Goal: Transaction & Acquisition: Purchase product/service

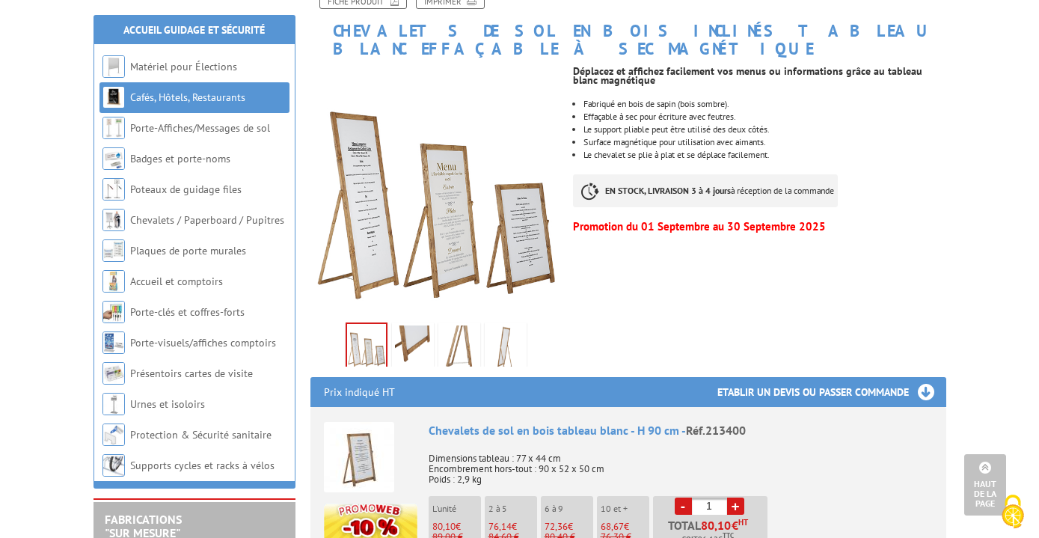
scroll to position [235, 0]
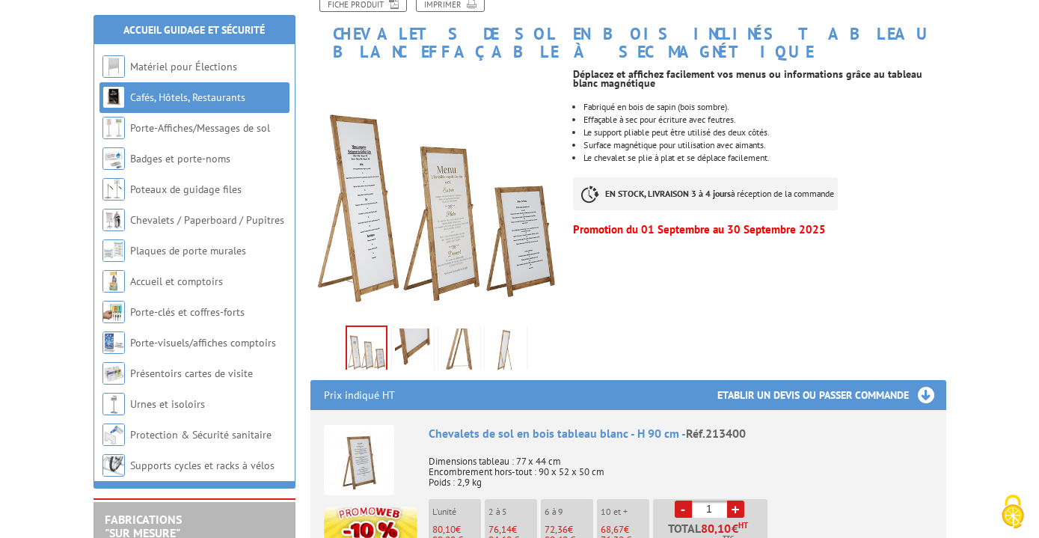
click at [415, 335] on img at bounding box center [413, 352] width 36 height 46
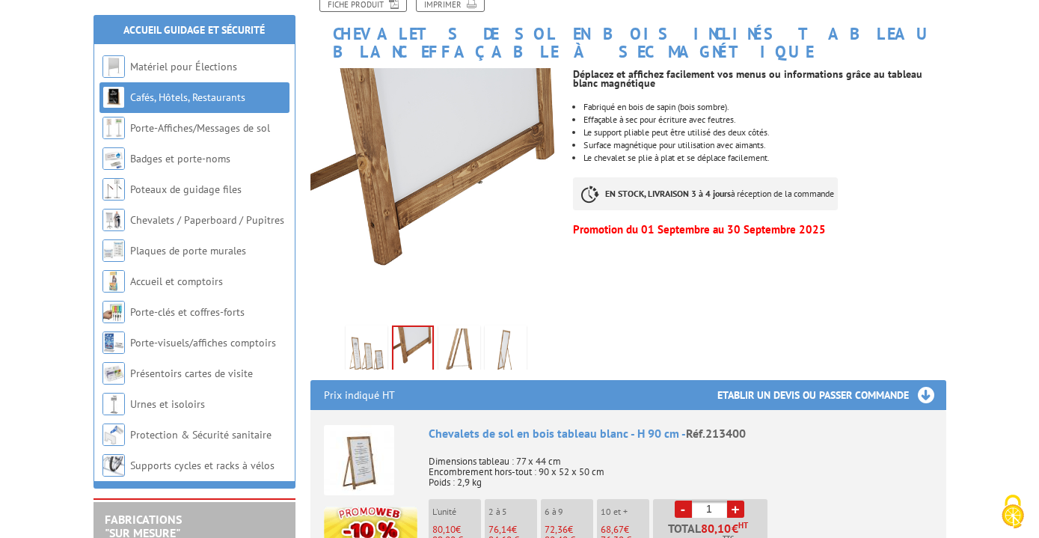
click at [448, 338] on img at bounding box center [460, 352] width 36 height 46
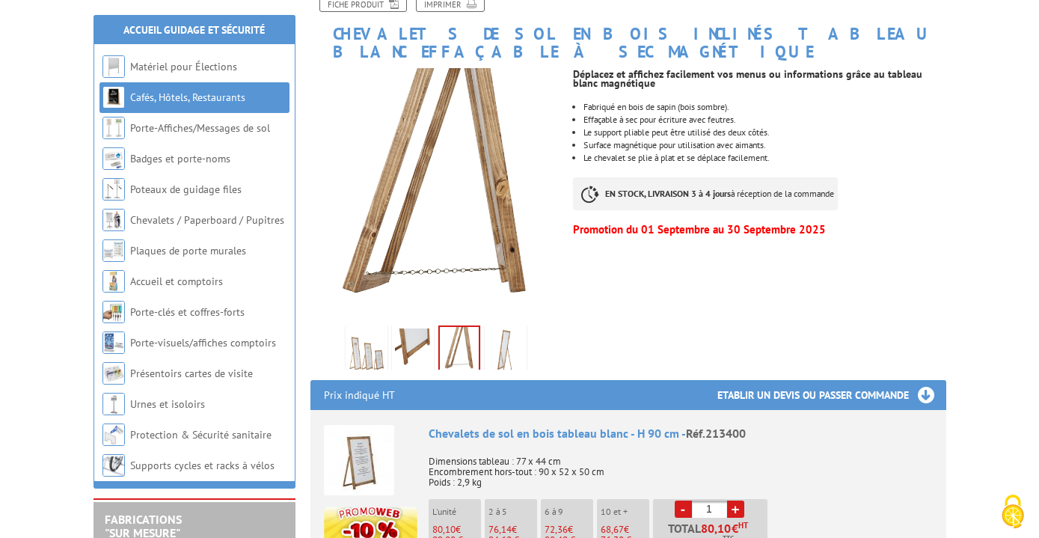
click at [499, 338] on img at bounding box center [506, 352] width 36 height 46
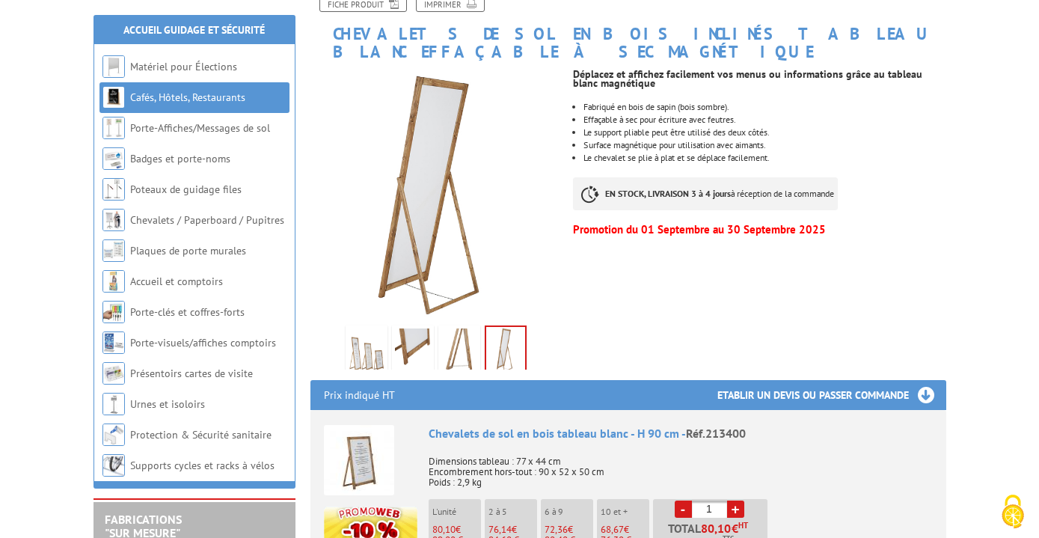
click at [396, 335] on img at bounding box center [413, 352] width 36 height 46
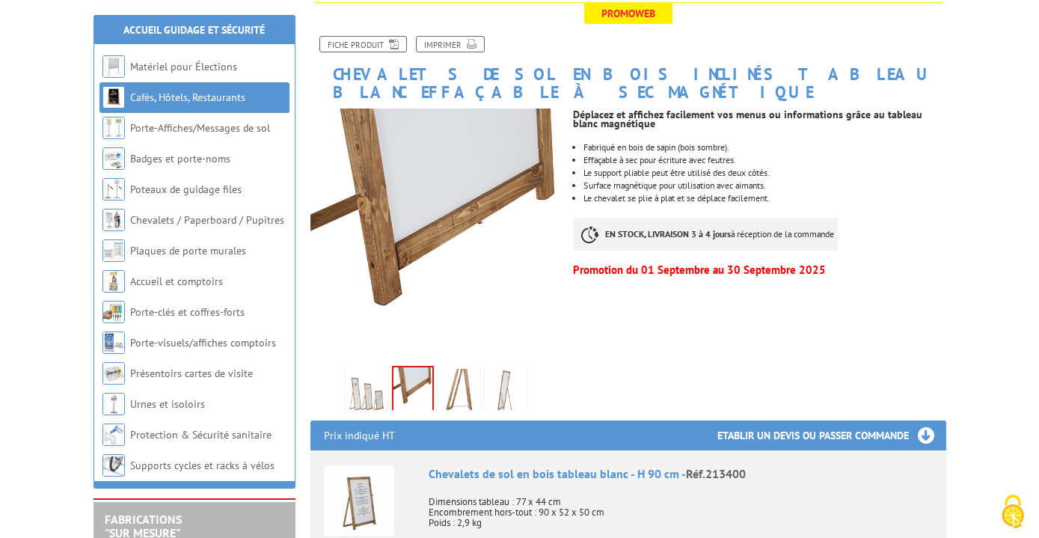
scroll to position [146, 0]
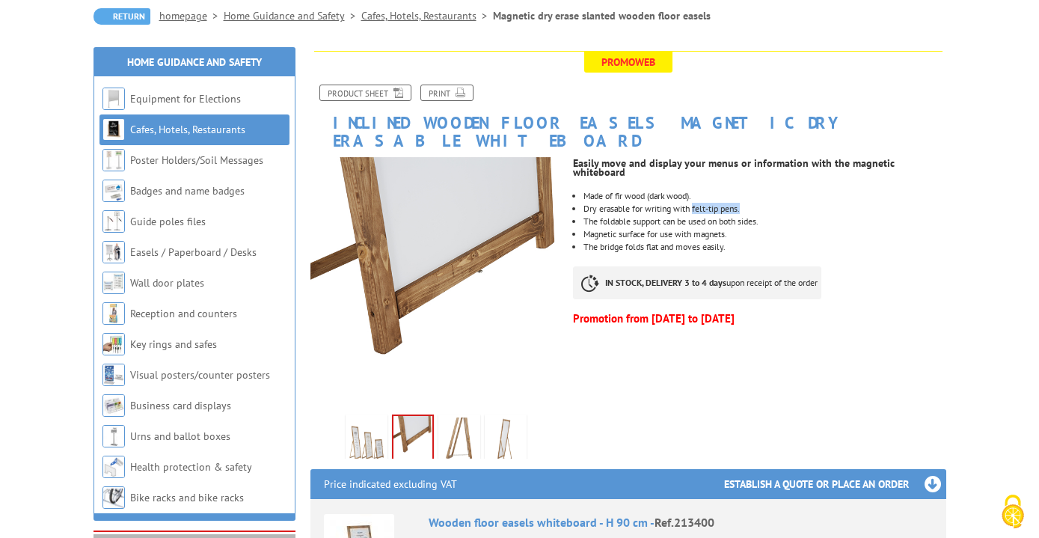
drag, startPoint x: 695, startPoint y: 182, endPoint x: 767, endPoint y: 183, distance: 71.8
click at [767, 204] on li "Dry erasable for writing with felt-tip pens." at bounding box center [765, 208] width 362 height 9
copy li "felt-tip pens."
click at [370, 430] on img at bounding box center [367, 441] width 36 height 46
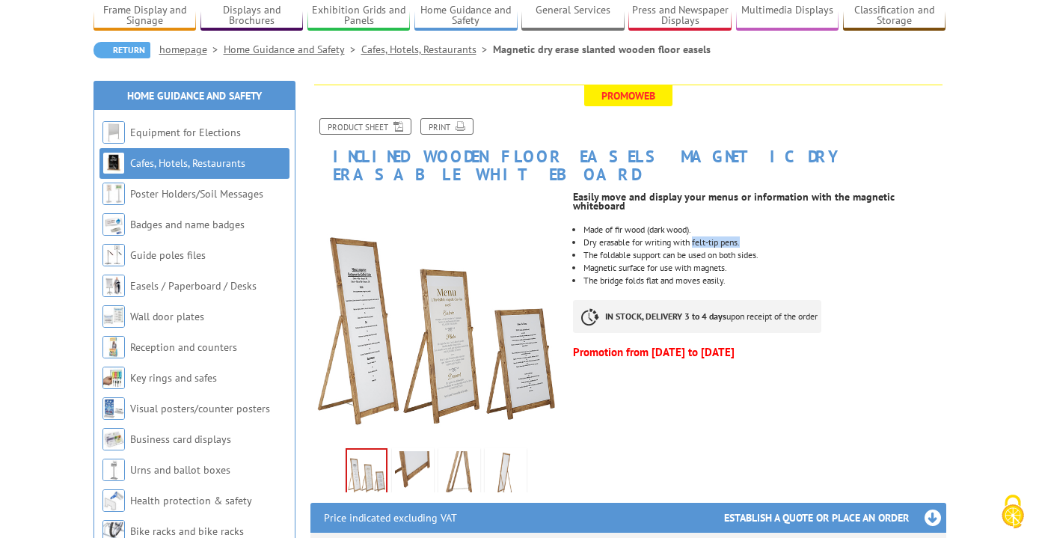
scroll to position [120, 0]
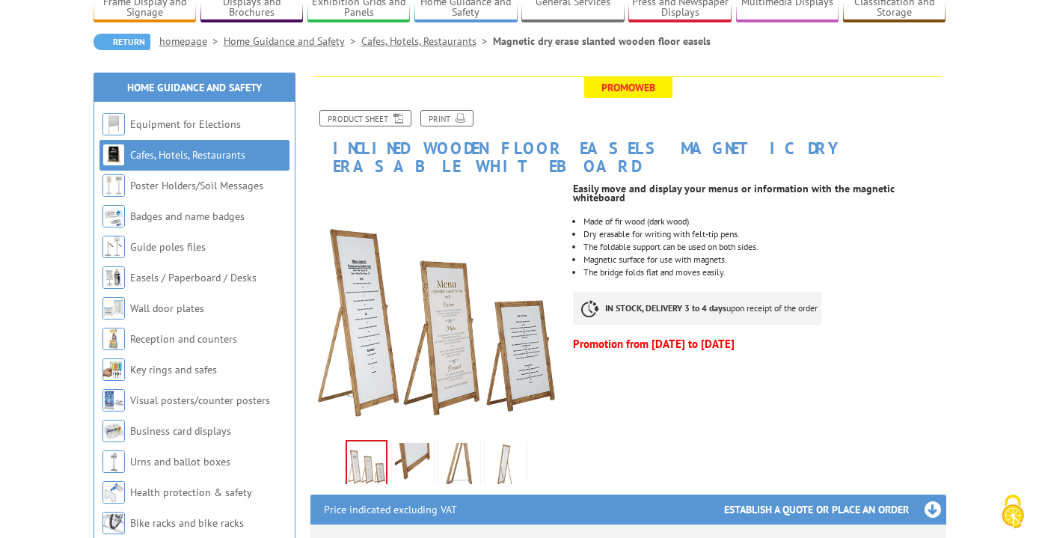
click at [778, 225] on ul "Made of fir wood (dark wood). Dry erasable for writing with felt-tip pens. The …" at bounding box center [759, 247] width 373 height 60
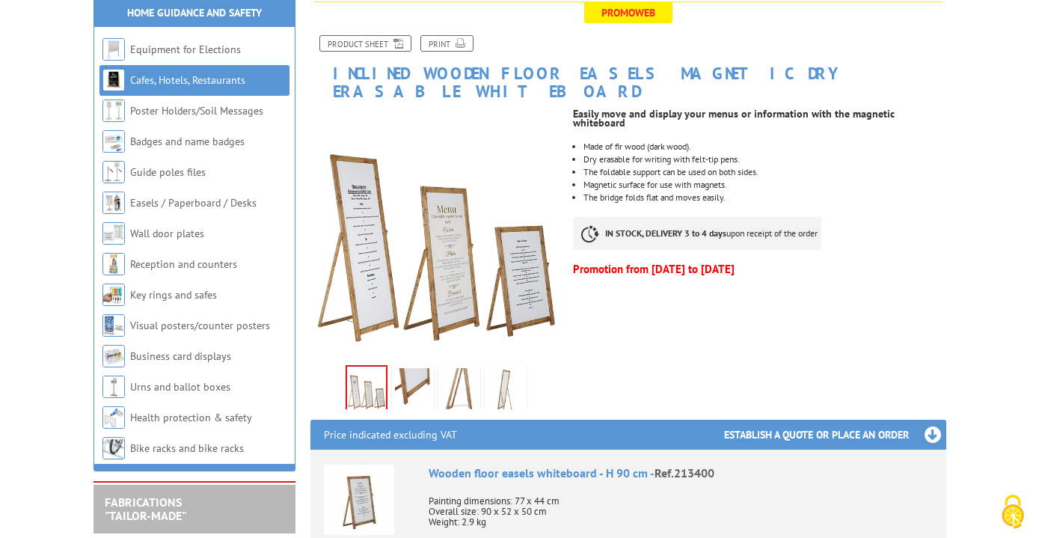
scroll to position [216, 0]
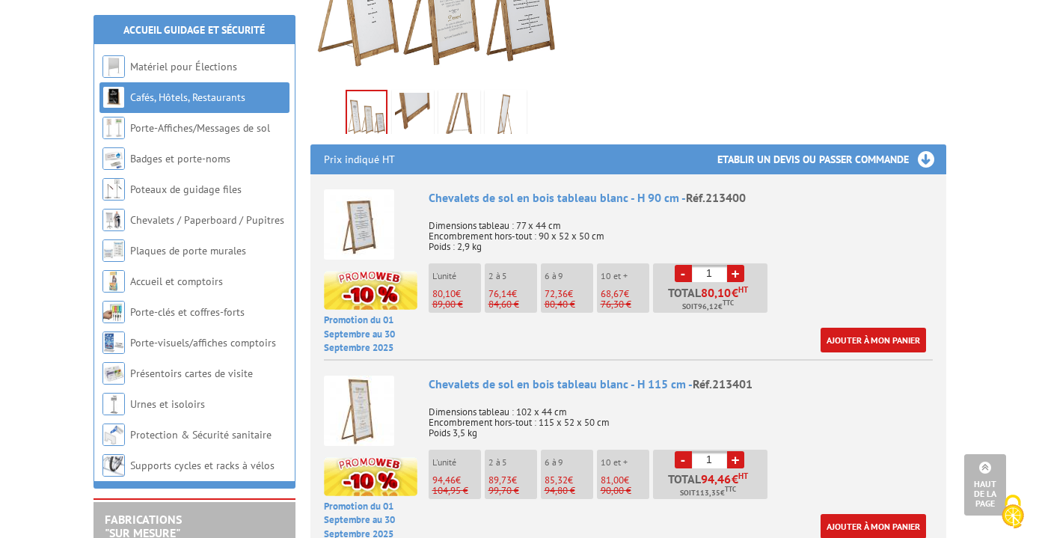
scroll to position [477, 0]
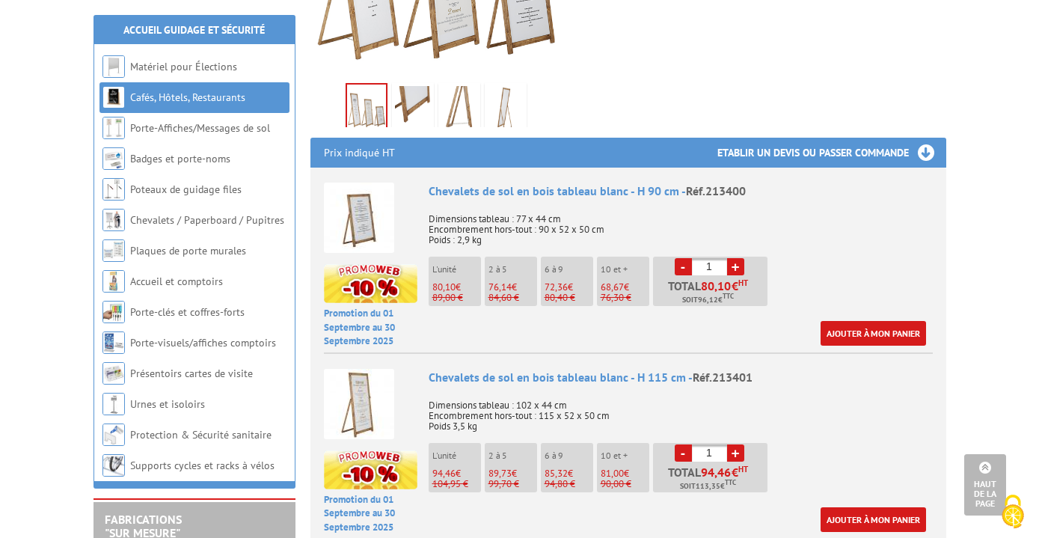
click at [364, 192] on img at bounding box center [359, 218] width 70 height 70
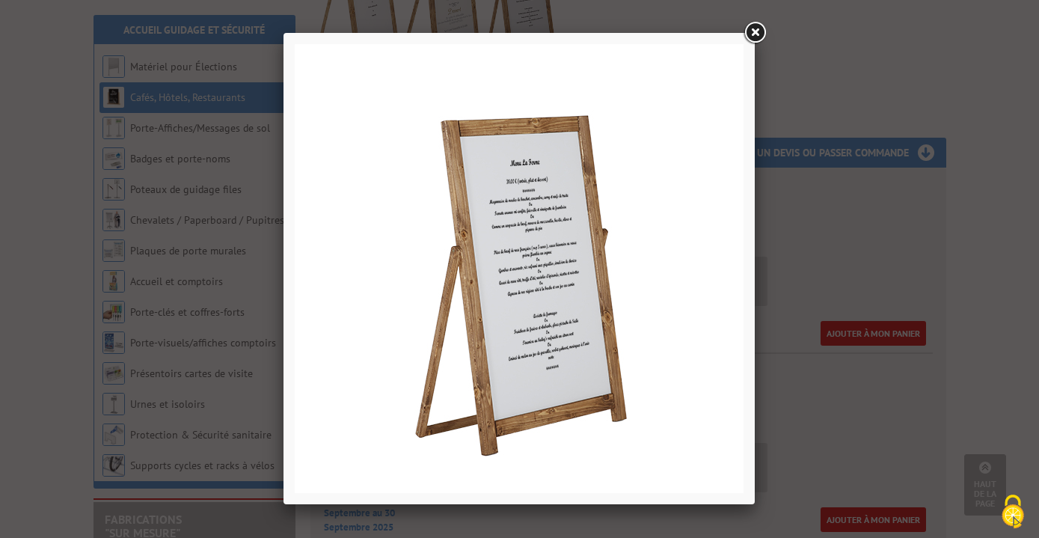
click at [760, 31] on link at bounding box center [755, 32] width 27 height 27
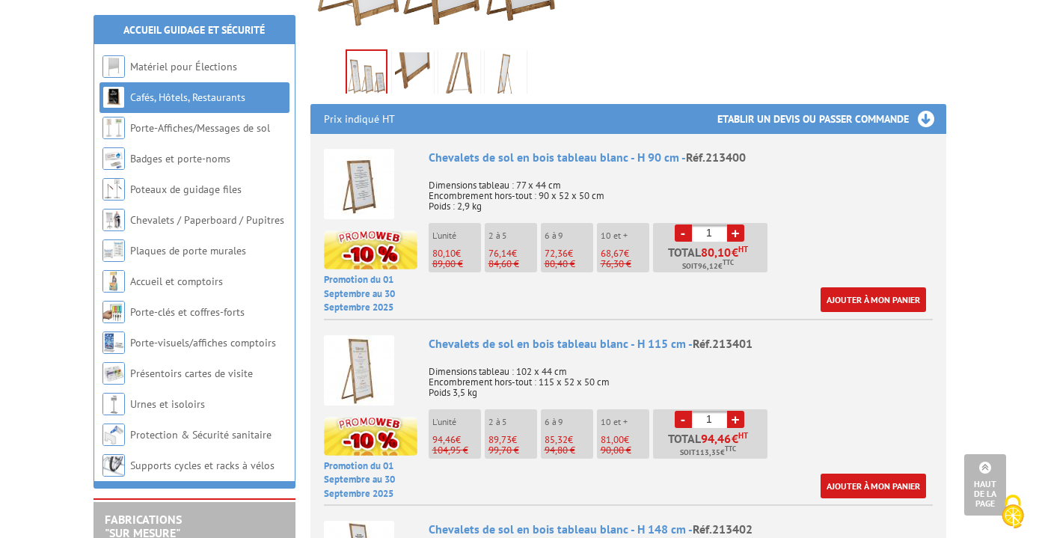
scroll to position [575, 0]
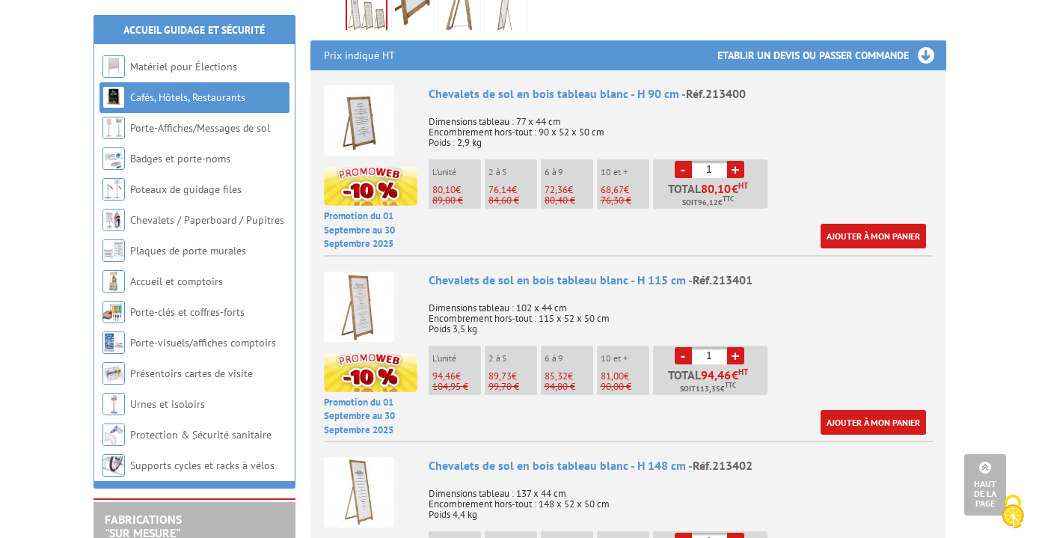
click at [557, 162] on li "6 à 9 72,36 € 80,40 €" at bounding box center [567, 183] width 52 height 49
click at [552, 195] on p "80,40 €" at bounding box center [569, 200] width 49 height 10
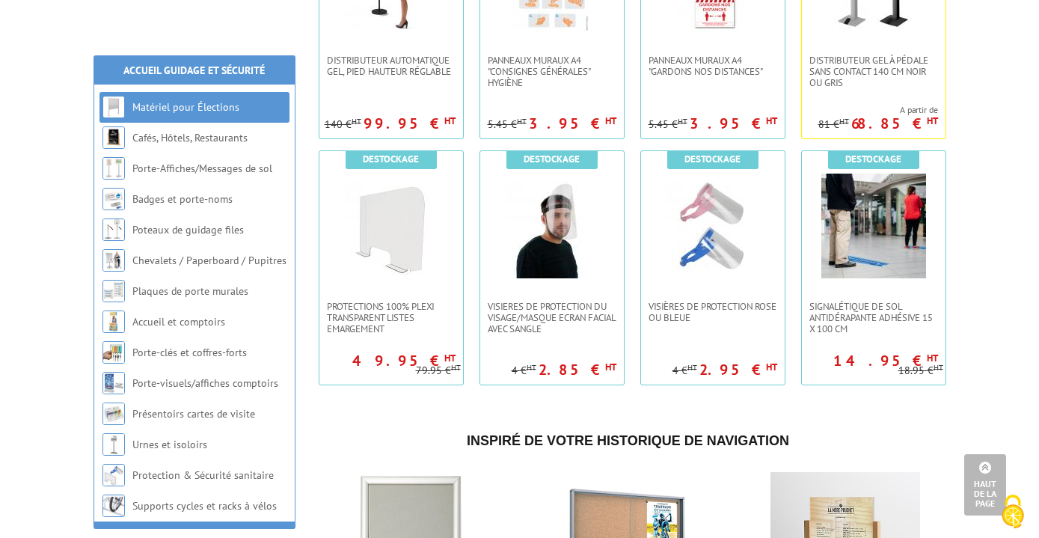
scroll to position [1272, 0]
